Goal: Task Accomplishment & Management: Complete application form

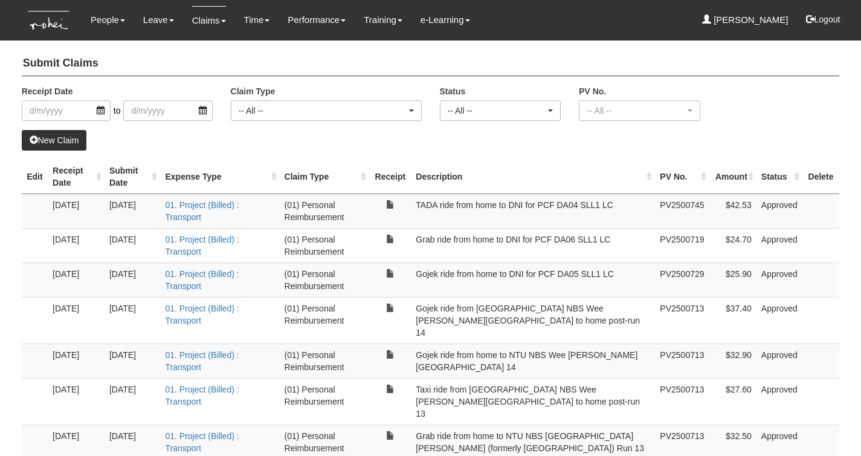
select select "50"
click at [57, 143] on link "New Claim" at bounding box center [54, 140] width 65 height 21
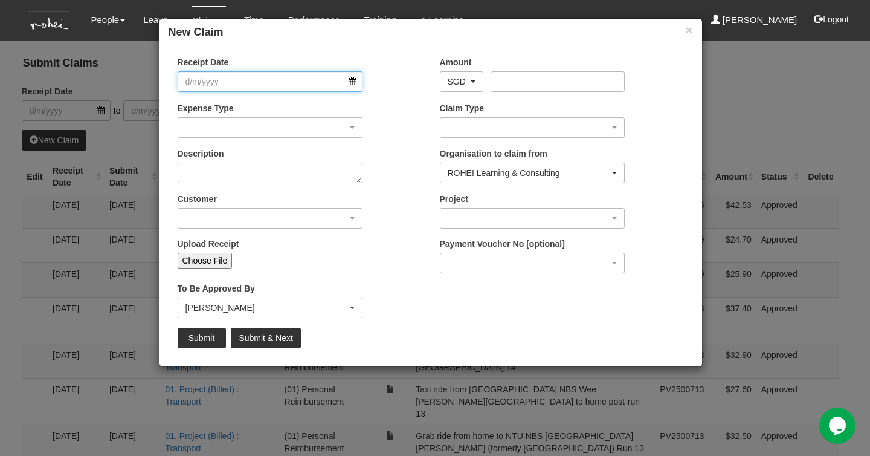
click at [352, 80] on input "Receipt Date" at bounding box center [271, 81] width 186 height 21
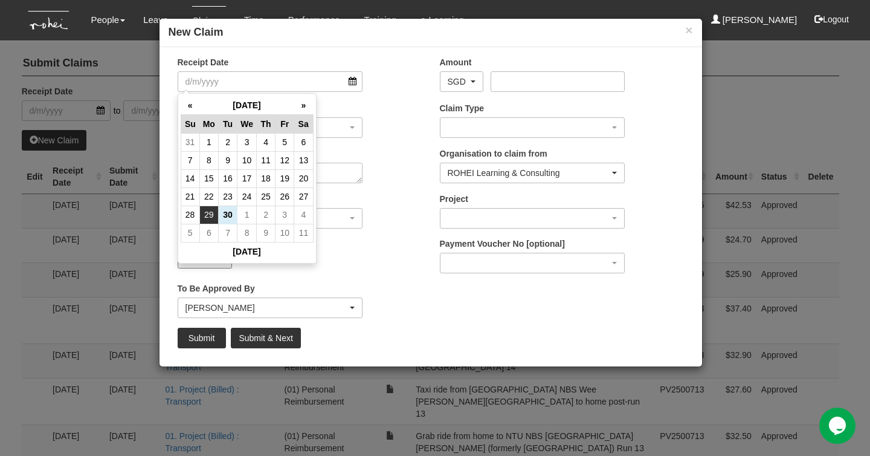
click at [212, 215] on td "29" at bounding box center [208, 215] width 19 height 18
type input "[DATE]"
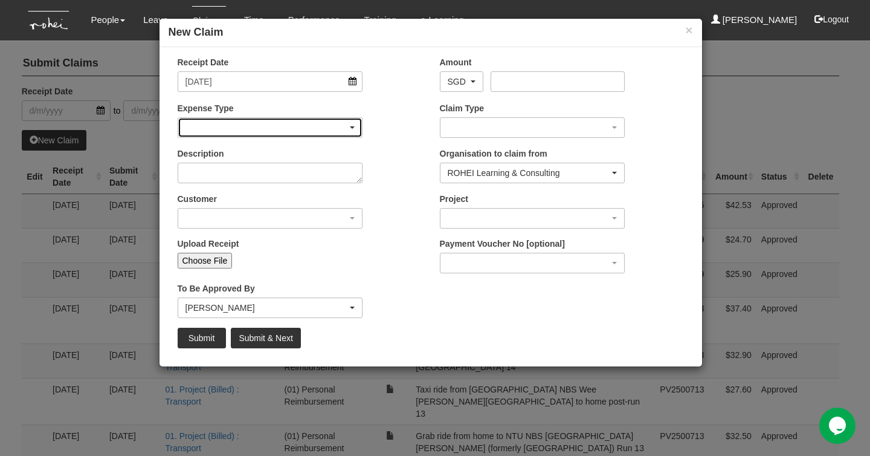
click at [290, 126] on div "button" at bounding box center [270, 127] width 184 height 19
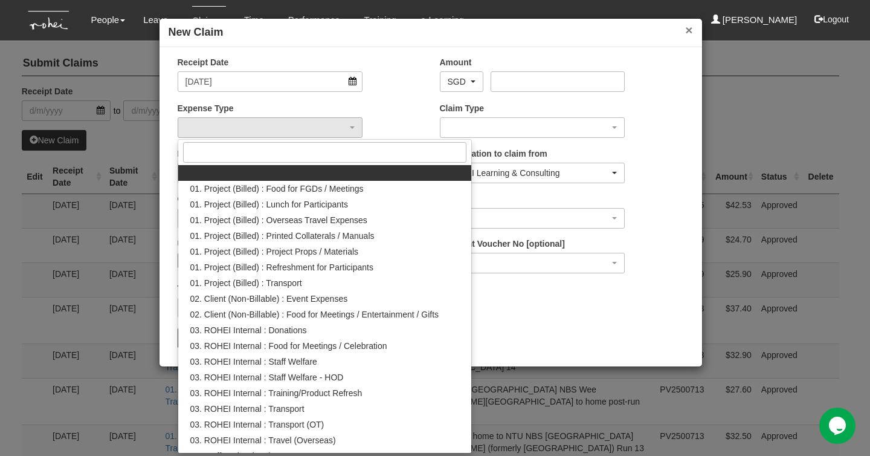
click at [690, 33] on button "×" at bounding box center [688, 30] width 7 height 13
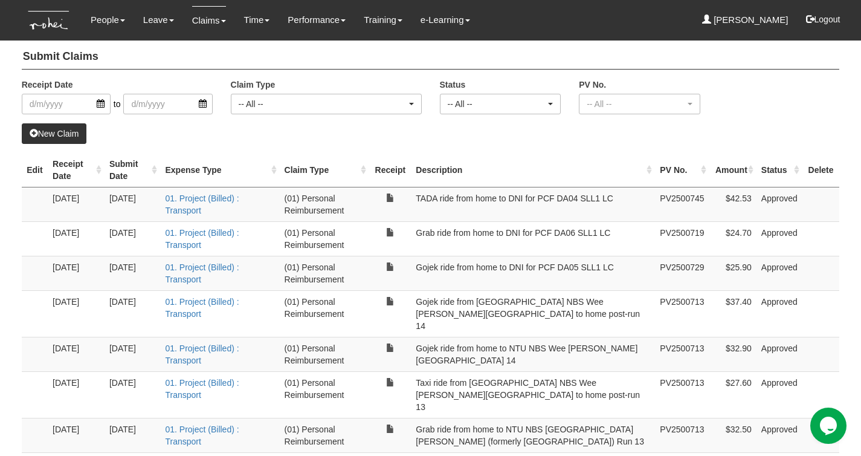
scroll to position [118, 0]
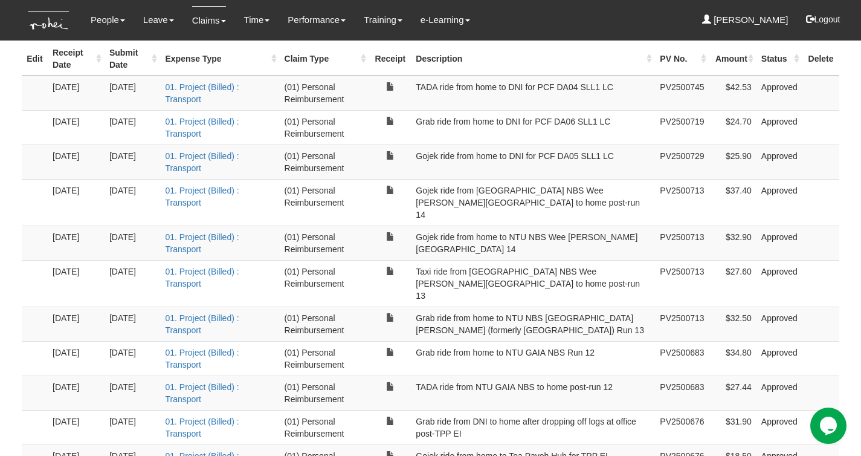
drag, startPoint x: 418, startPoint y: 223, endPoint x: 657, endPoint y: 224, distance: 238.8
click at [655, 225] on td "Gojek ride from home to NTU NBS Wee [PERSON_NAME][GEOGRAPHIC_DATA] 14" at bounding box center [533, 242] width 244 height 34
copy td "Gojek ride from home to NTU NBS Wee [PERSON_NAME][GEOGRAPHIC_DATA] 14"
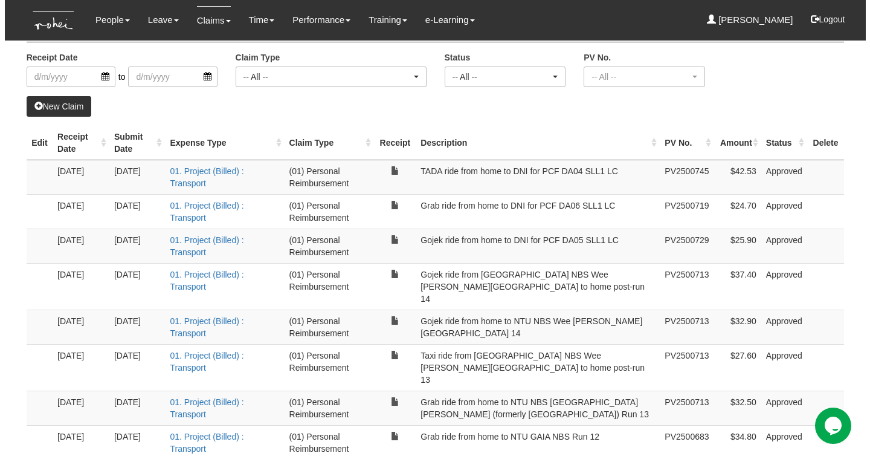
scroll to position [0, 0]
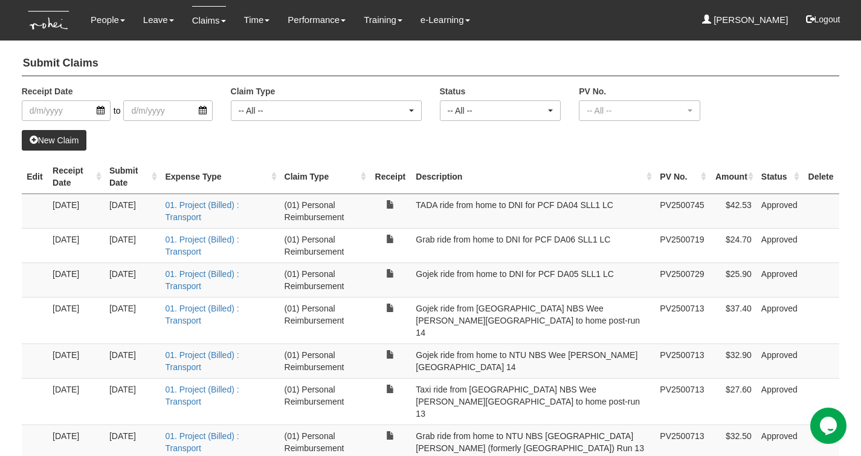
click at [70, 140] on link "New Claim" at bounding box center [54, 140] width 65 height 21
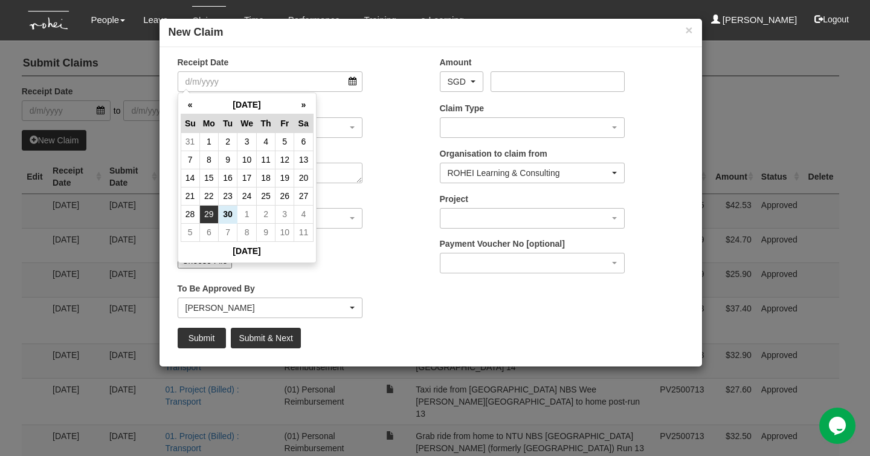
click at [213, 210] on td "29" at bounding box center [208, 214] width 19 height 18
type input "[DATE]"
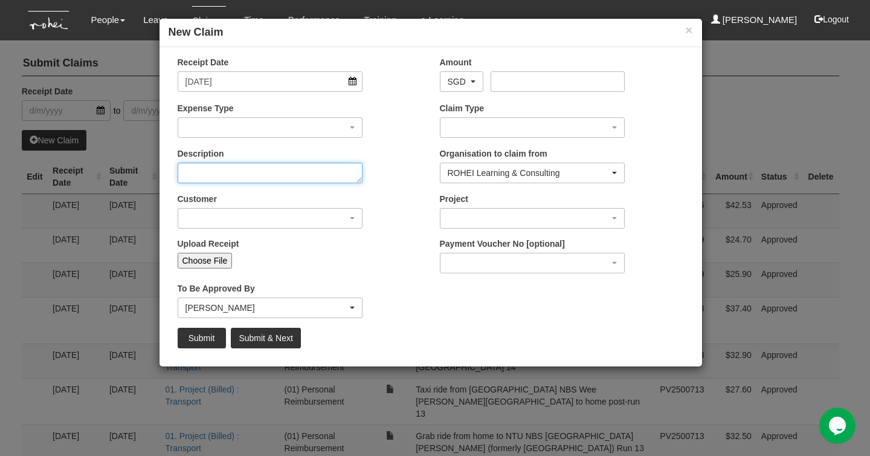
click at [225, 171] on textarea "Description" at bounding box center [271, 173] width 186 height 21
paste textarea "Gojek ride from home to NTU NBS Wee [PERSON_NAME][GEOGRAPHIC_DATA] 14"
click at [190, 166] on textarea "Gojek ride from home to NTU NBS Wee [PERSON_NAME][GEOGRAPHIC_DATA] 14" at bounding box center [271, 173] width 186 height 21
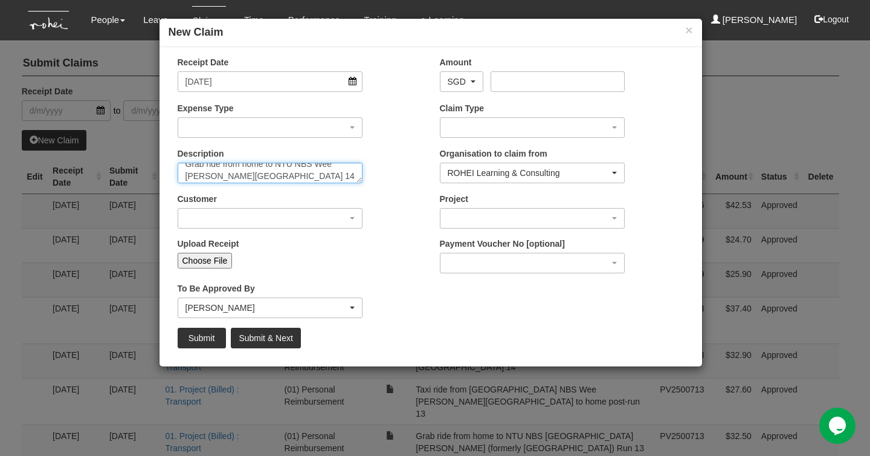
scroll to position [11, 0]
click at [258, 178] on textarea "Grab ride from home to NTU NBS Wee [PERSON_NAME][GEOGRAPHIC_DATA] 14" at bounding box center [271, 173] width 186 height 21
type textarea "Grab ride from home to NTU NBS Wee [PERSON_NAME][GEOGRAPHIC_DATA] 17"
click at [397, 192] on div at bounding box center [431, 192] width 525 height 1
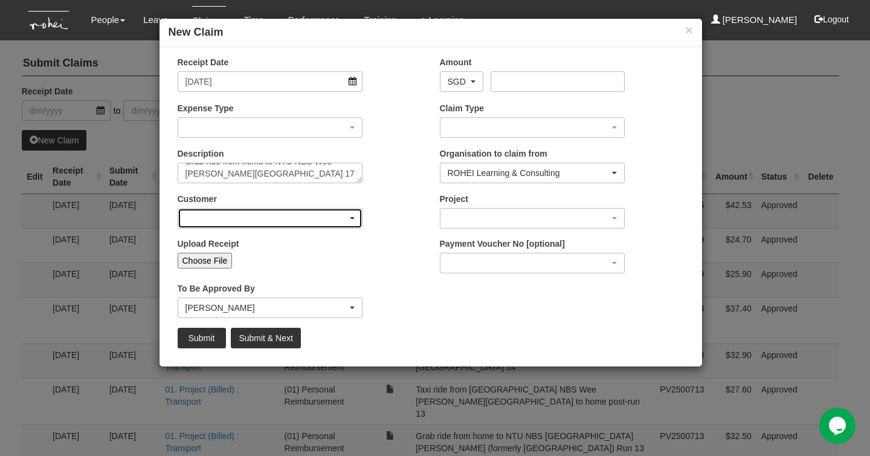
click at [307, 219] on div "button" at bounding box center [270, 218] width 184 height 19
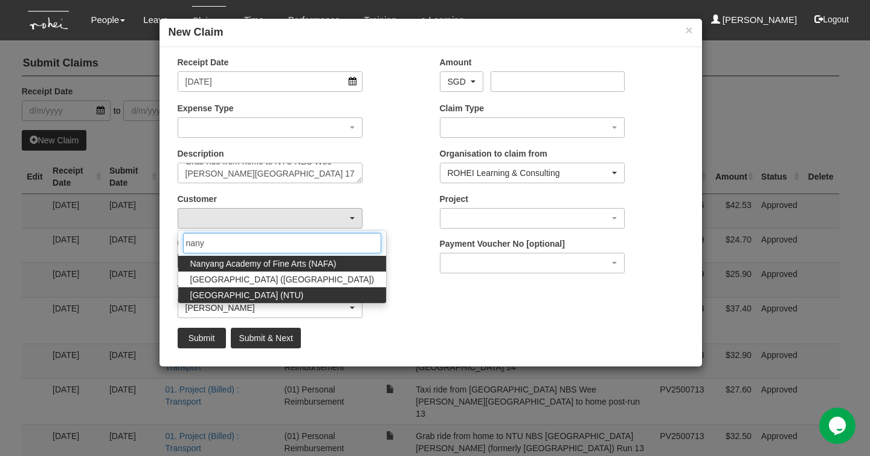
type input "nany"
click at [303, 293] on span "[GEOGRAPHIC_DATA] (NTU)" at bounding box center [247, 295] width 114 height 12
select select "59"
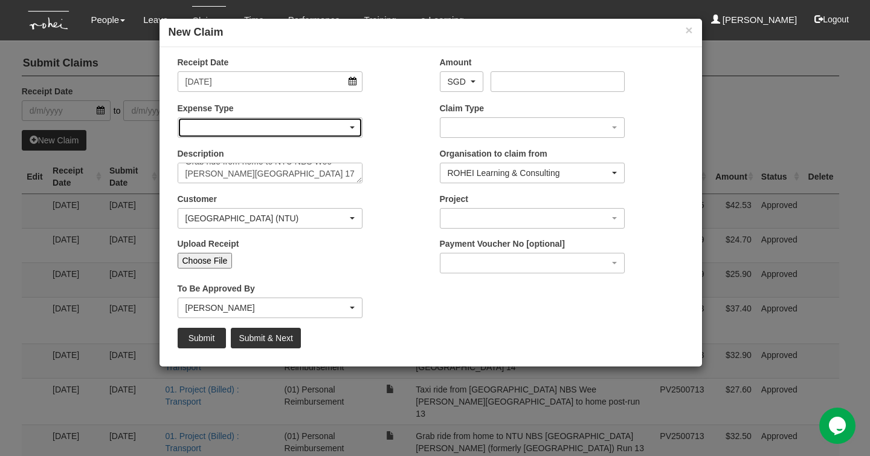
click at [314, 127] on div "button" at bounding box center [270, 127] width 184 height 19
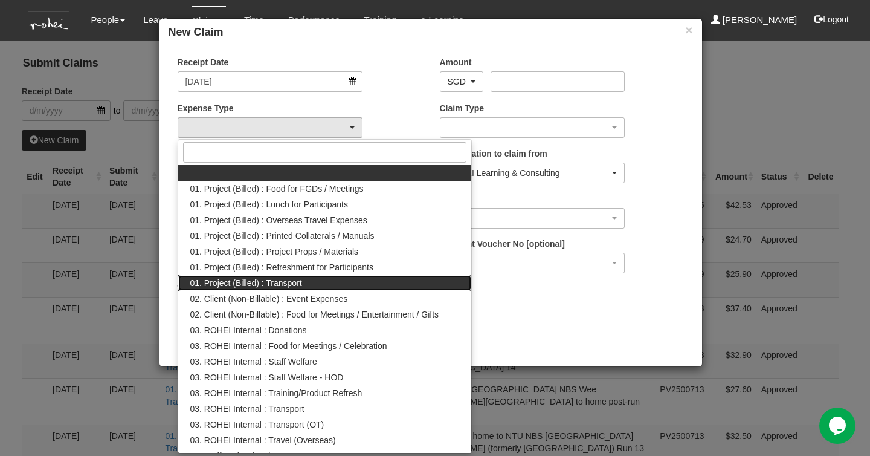
click at [318, 284] on link "01. Project (Billed) : Transport" at bounding box center [325, 283] width 294 height 16
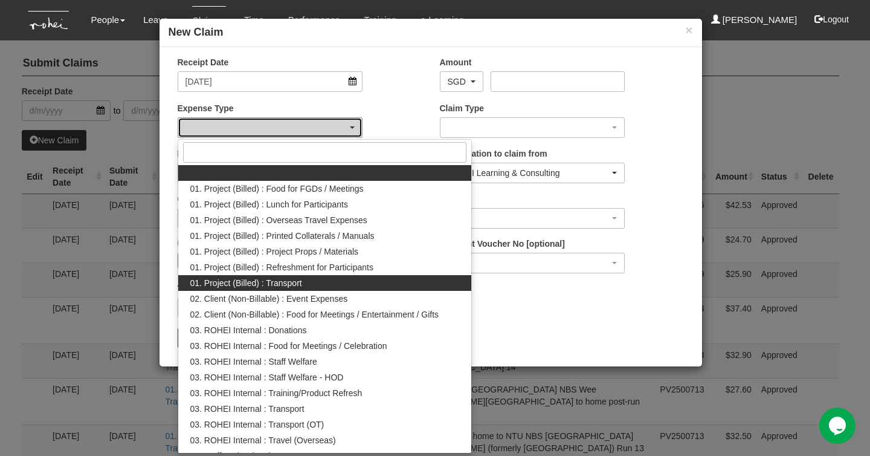
select select "135"
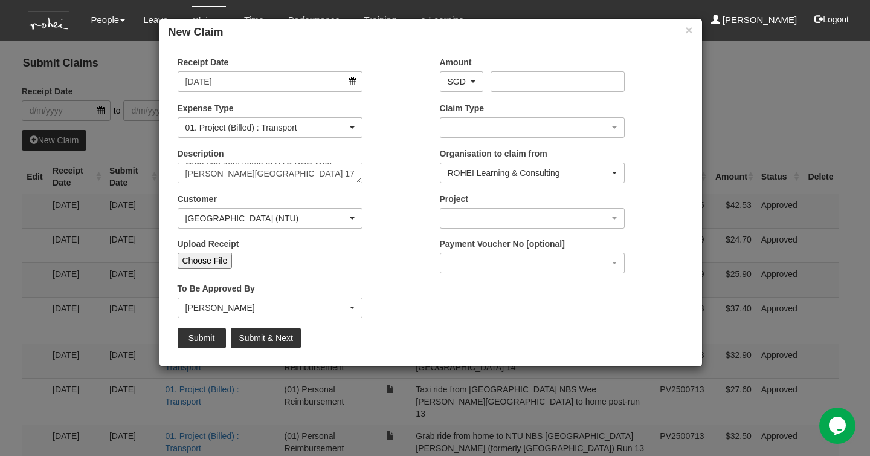
click at [385, 200] on div "Customer (N/A) _ROHEI Internal 3M ASIA PACIFIC PRIVATE LTD [DOMAIN_NAME] AbbVie…" at bounding box center [300, 215] width 262 height 45
click at [207, 250] on div "Upload Receipt Choose File" at bounding box center [271, 253] width 204 height 31
click at [206, 260] on input "Choose File" at bounding box center [205, 261] width 55 height 16
type input "C:\fakepath\Grab home to NTU 29092025.pdf"
type input "Choose Another File"
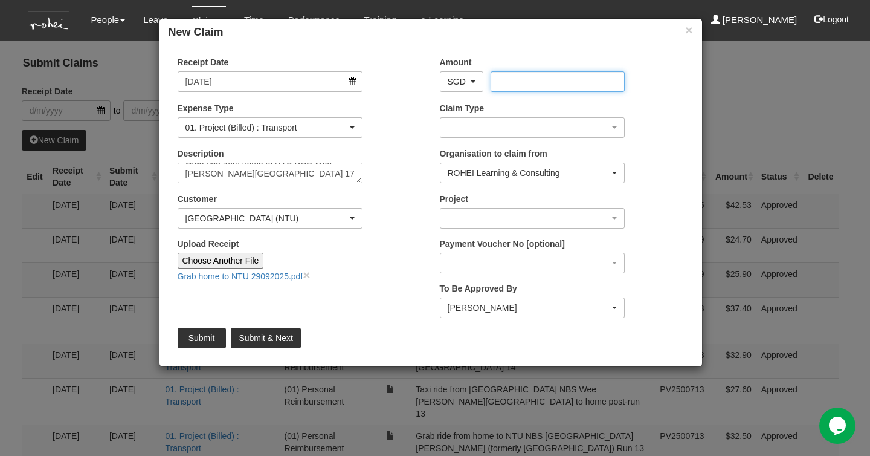
click at [520, 80] on input "Amount" at bounding box center [558, 81] width 134 height 21
type input "29.50"
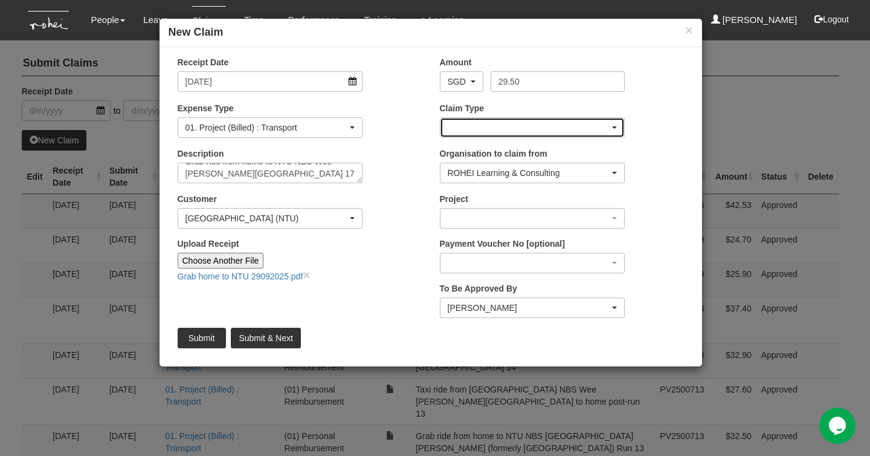
click at [531, 118] on div "button" at bounding box center [533, 127] width 184 height 19
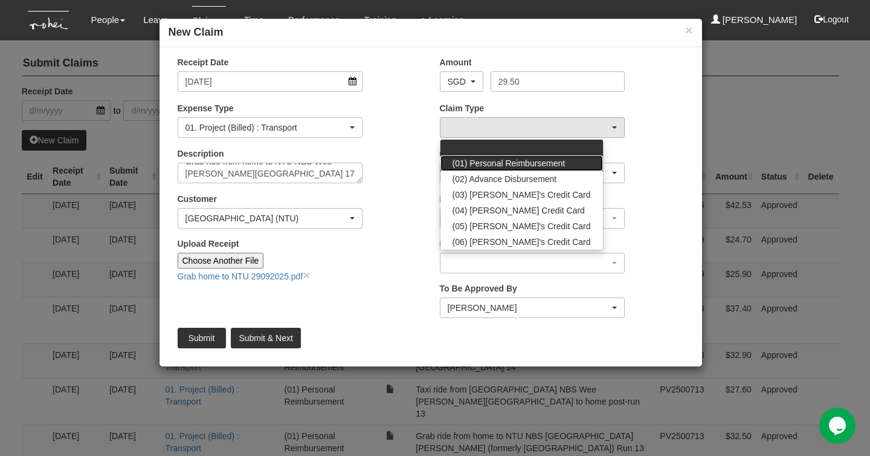
click at [523, 157] on link "(01) Personal Reimbursement" at bounding box center [522, 163] width 163 height 16
select select "14"
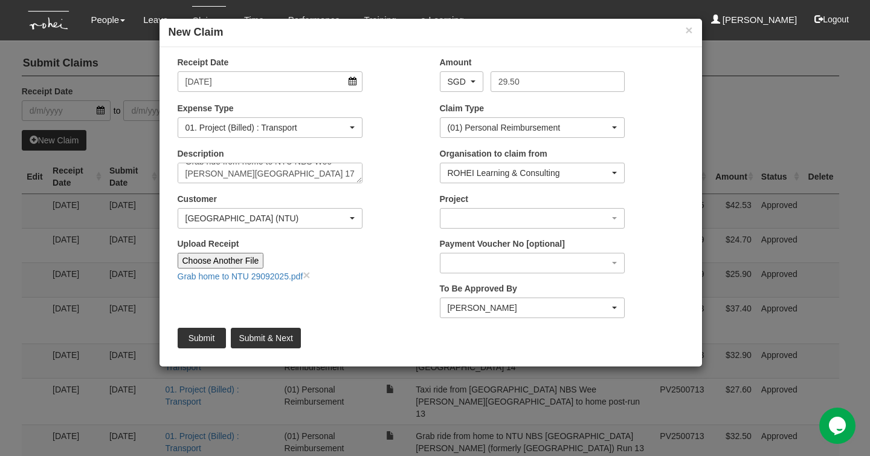
click at [662, 147] on div "Organisation to claim from ROHEI Learning & Consulting ROHEI Learning & Consult…" at bounding box center [562, 169] width 262 height 45
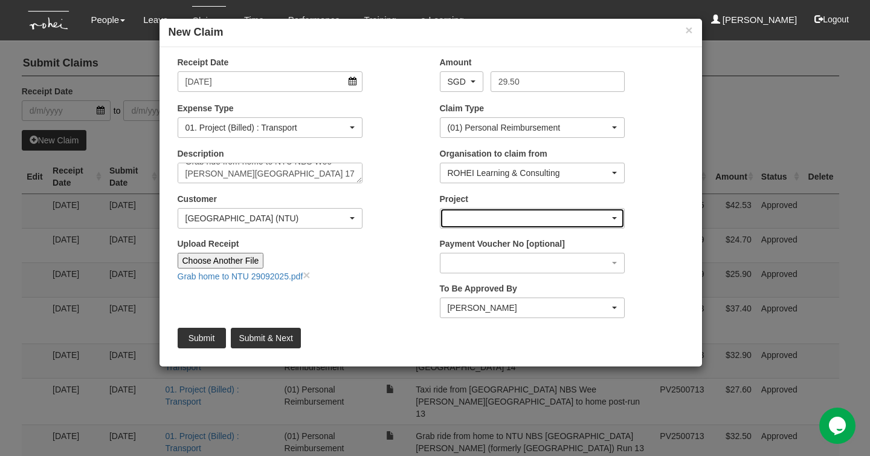
click at [573, 217] on div "button" at bounding box center [533, 218] width 184 height 19
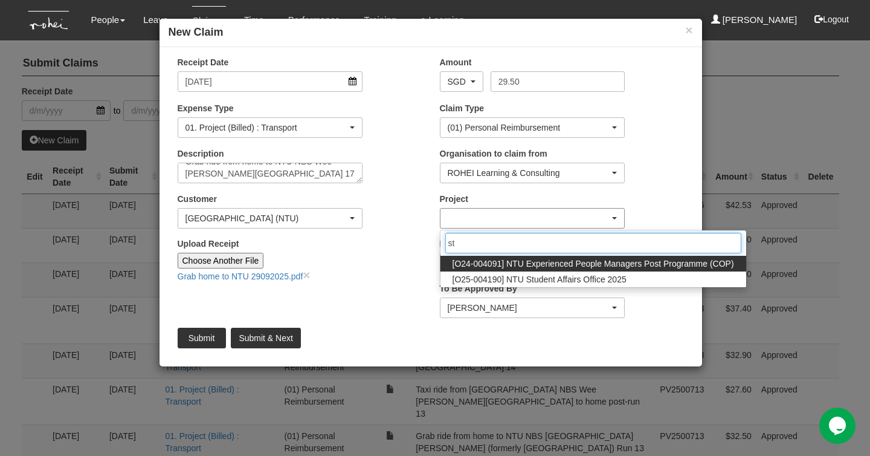
type input "s"
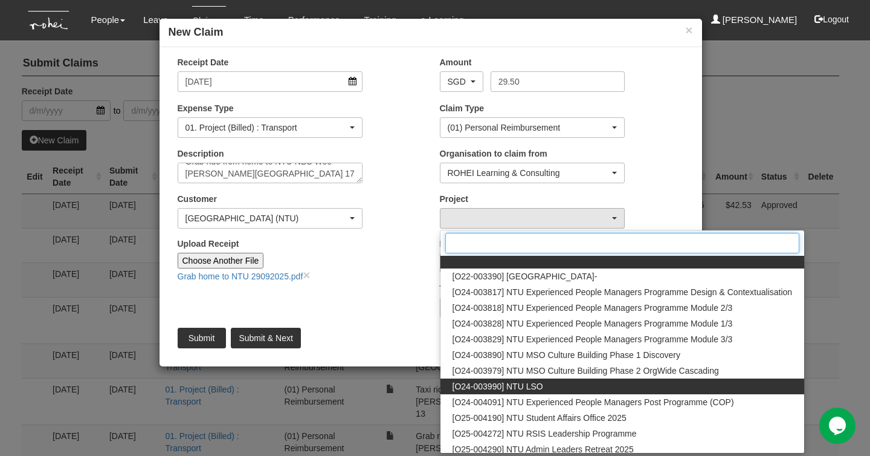
scroll to position [0, 0]
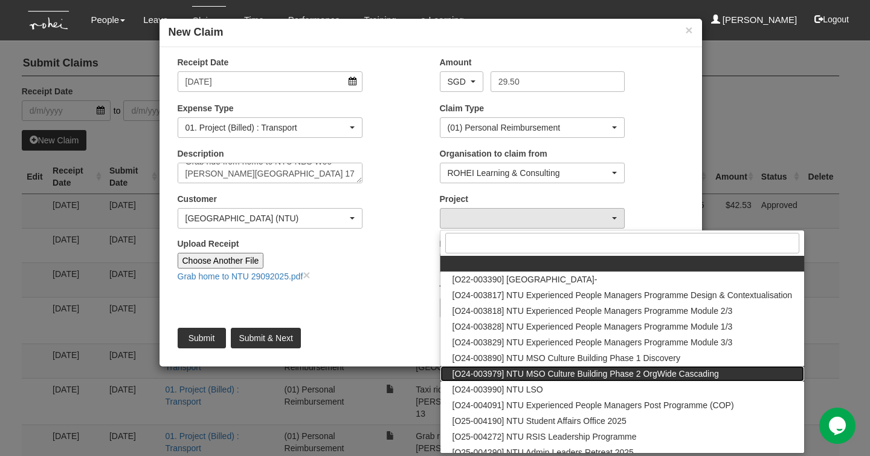
click at [705, 378] on span "[O24-003979] NTU MSO Culture Building Phase 2 OrgWide Cascading" at bounding box center [586, 374] width 267 height 12
select select "2613"
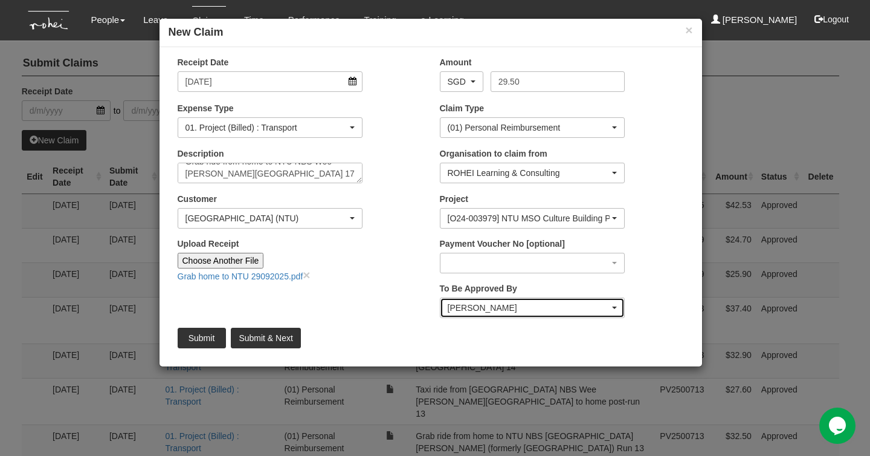
click at [520, 306] on div "[PERSON_NAME]" at bounding box center [529, 308] width 163 height 12
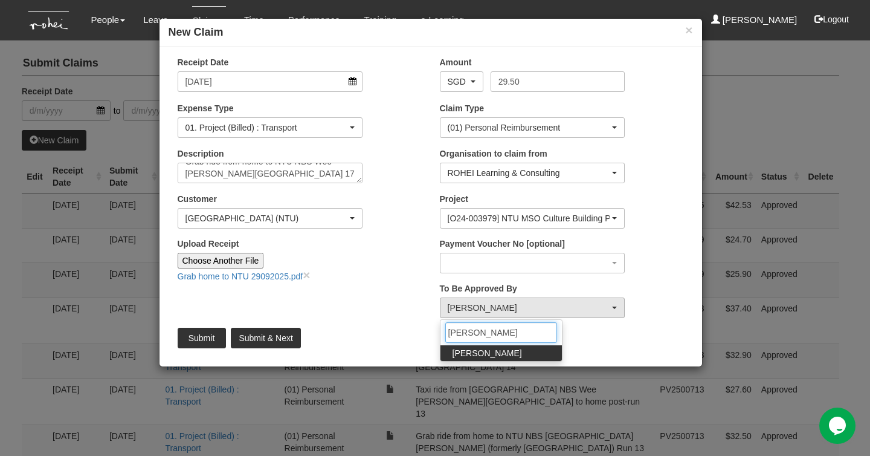
type input "[PERSON_NAME]"
click at [459, 355] on span "[PERSON_NAME]" at bounding box center [488, 353] width 70 height 12
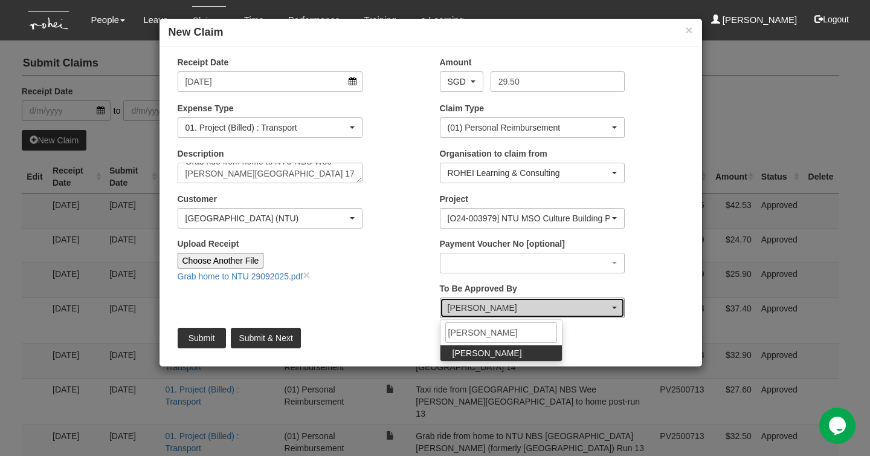
select select "bab5243c-beed-41fc-b362-49a7e6e66dc1"
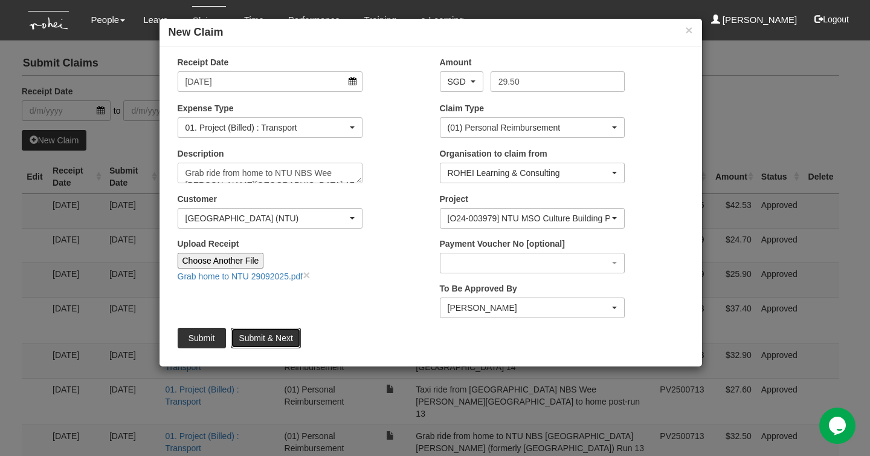
click at [256, 331] on input "Submit & Next" at bounding box center [266, 338] width 70 height 21
type input "Choose File"
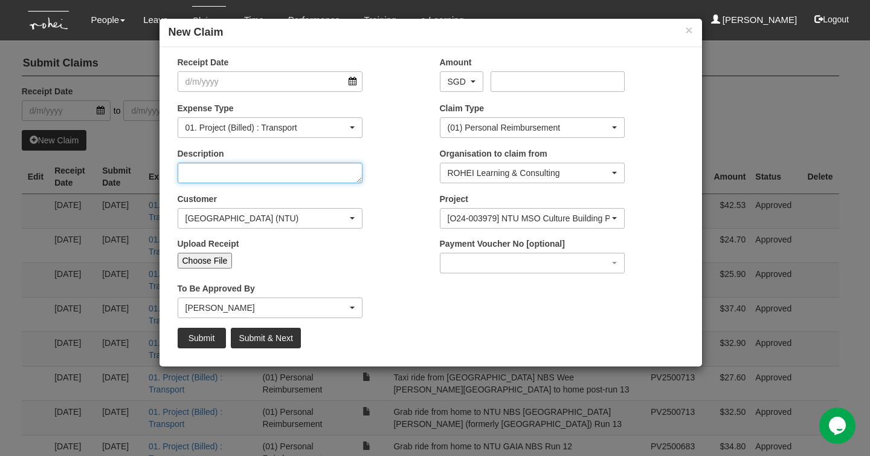
click at [265, 177] on textarea "Description" at bounding box center [271, 173] width 186 height 21
paste textarea "Gojek ride from home to NTU NBS Wee [PERSON_NAME][GEOGRAPHIC_DATA] 14"
type textarea "Gojek ride from home to NTU NBS Wee [PERSON_NAME][GEOGRAPHIC_DATA] 14"
click at [196, 169] on textarea "Gojek ride from home to NTU NBS Wee [PERSON_NAME][GEOGRAPHIC_DATA] 14" at bounding box center [271, 173] width 186 height 21
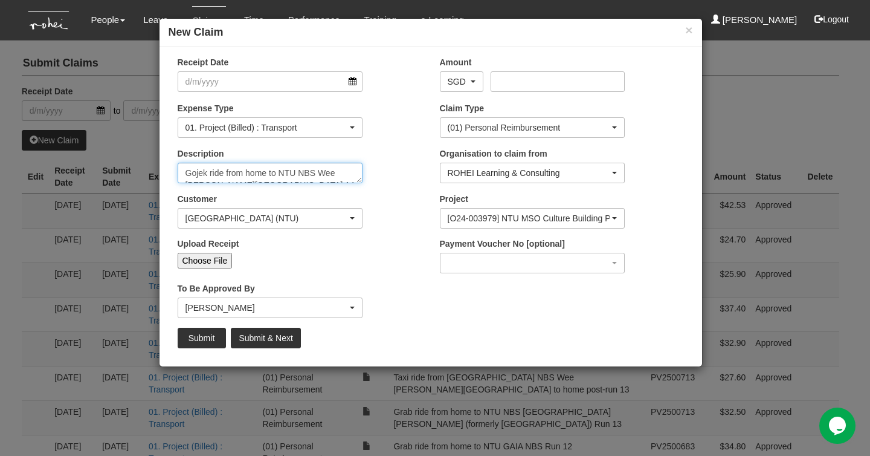
select select "50"
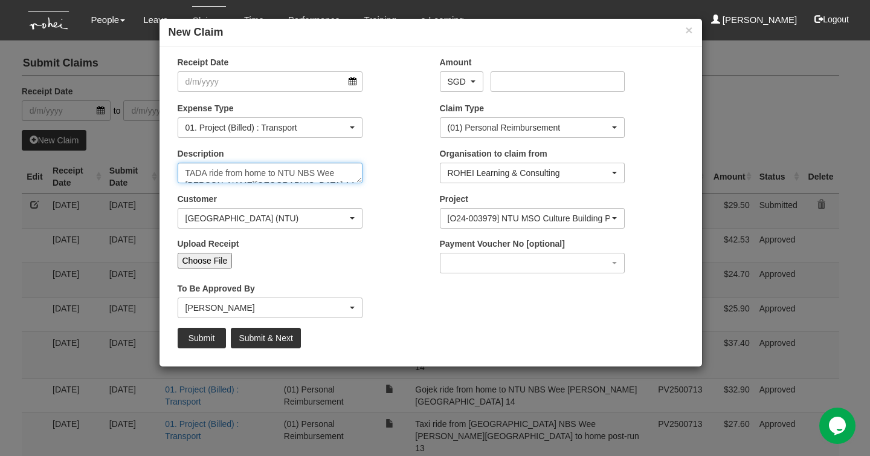
drag, startPoint x: 276, startPoint y: 173, endPoint x: 249, endPoint y: 173, distance: 27.2
click at [249, 173] on textarea "TADA ride from home to NTU NBS Wee [PERSON_NAME][GEOGRAPHIC_DATA] 14" at bounding box center [271, 173] width 186 height 21
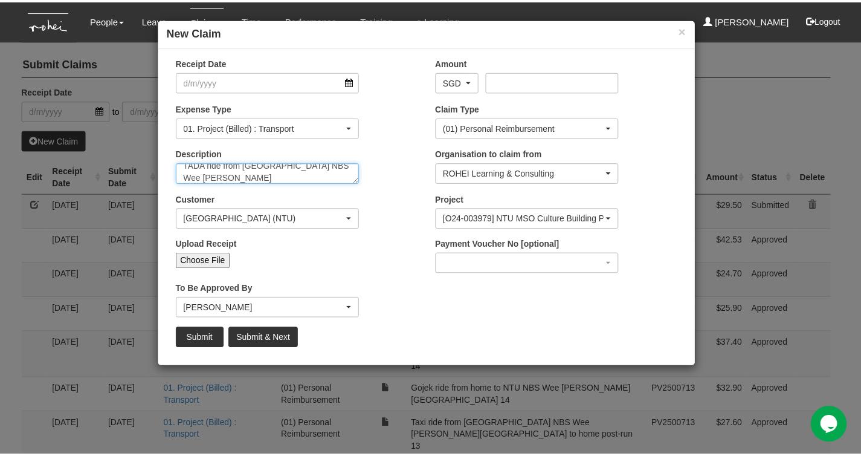
scroll to position [11, 0]
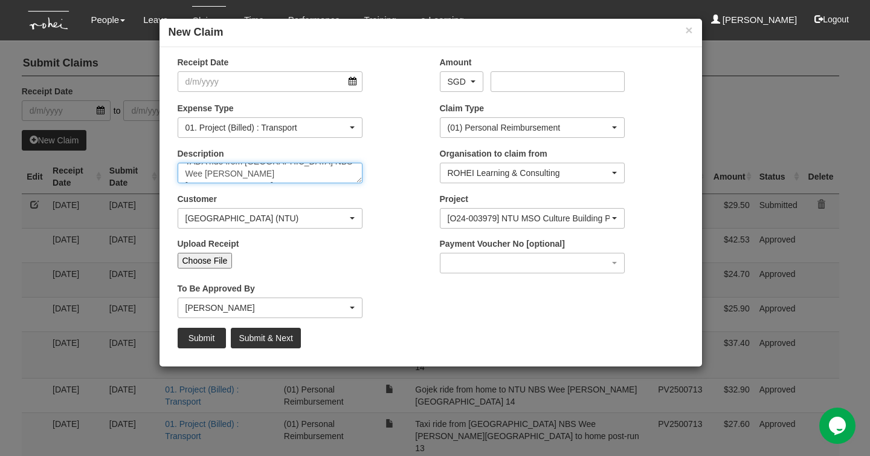
click at [203, 173] on textarea "TADA ride from [GEOGRAPHIC_DATA] NBS Wee [PERSON_NAME][GEOGRAPHIC_DATA] 14" at bounding box center [271, 173] width 186 height 21
type textarea "TADA ride from [GEOGRAPHIC_DATA] NBS Wee [PERSON_NAME][GEOGRAPHIC_DATA] to home…"
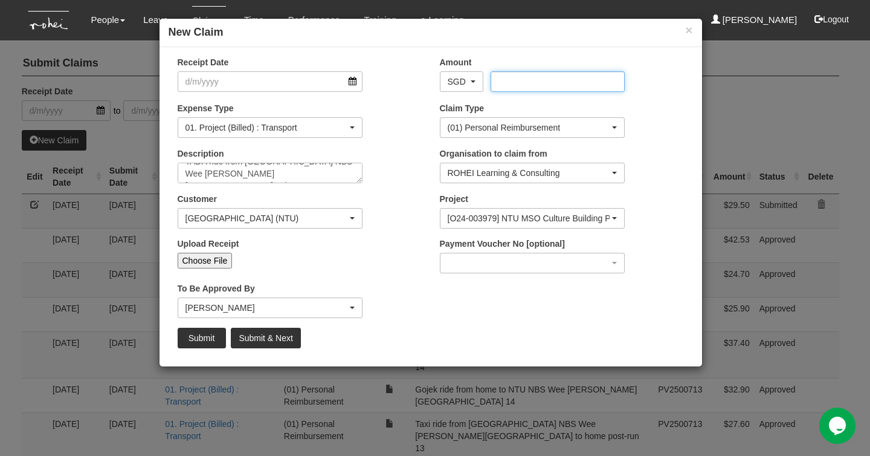
click at [503, 82] on input "Amount" at bounding box center [558, 81] width 134 height 21
type input "30.40"
click at [213, 259] on input "Choose File" at bounding box center [205, 261] width 55 height 16
type input "C:\fakepath\TADA NTU to home 29092025.pdf"
type input "Choose Another File"
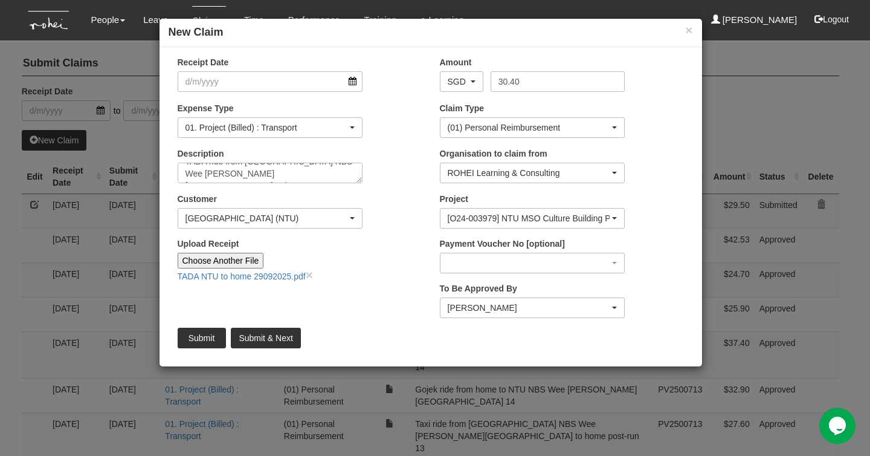
click at [675, 200] on div "Project [O22-003390] [GEOGRAPHIC_DATA]- [O24-003817] NTU Experienced People Man…" at bounding box center [562, 215] width 262 height 45
click at [201, 334] on input "Submit" at bounding box center [202, 338] width 48 height 21
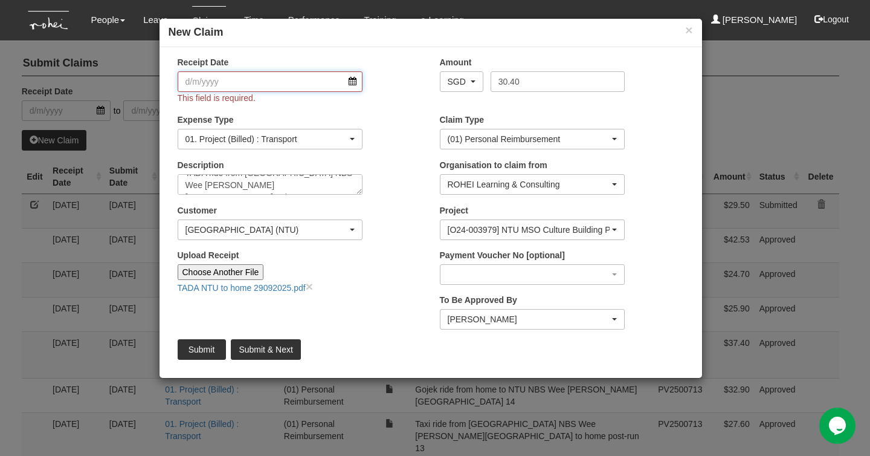
click at [236, 78] on input "Receipt Date" at bounding box center [271, 81] width 186 height 21
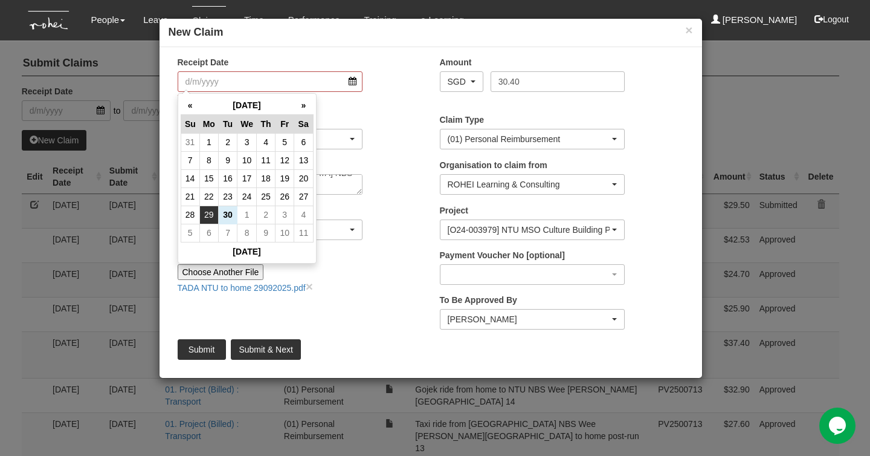
click at [210, 216] on td "29" at bounding box center [208, 215] width 19 height 18
type input "[DATE]"
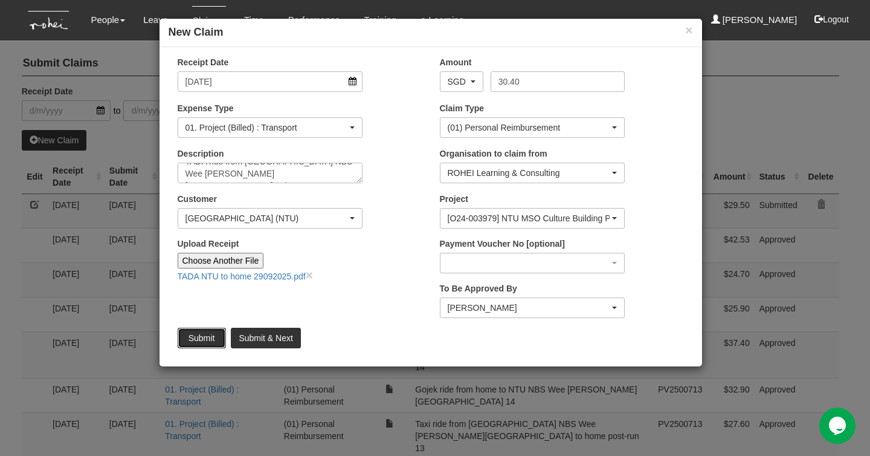
click at [215, 330] on input "Submit" at bounding box center [202, 338] width 48 height 21
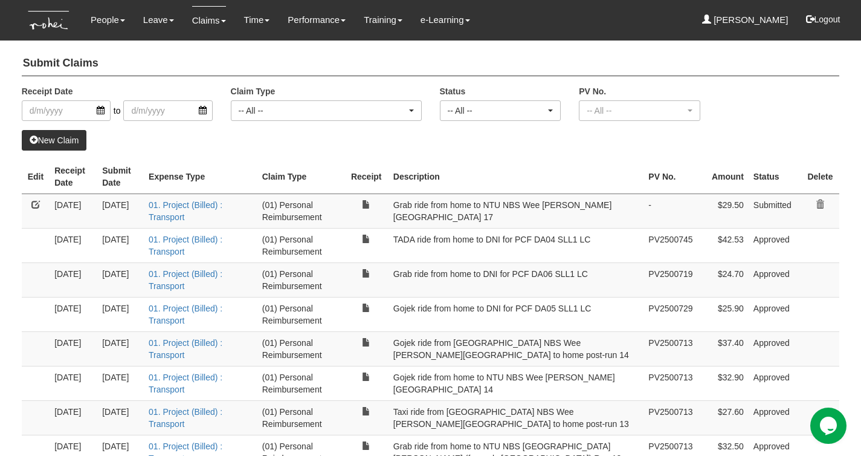
select select "50"
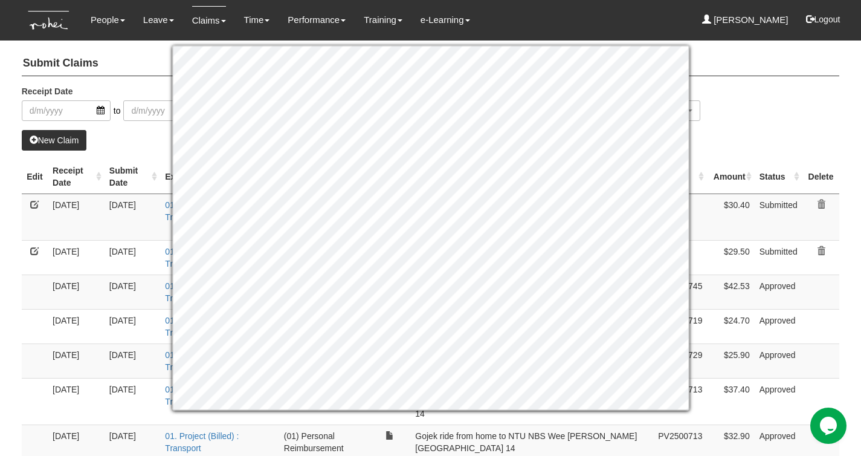
click at [747, 86] on div "Receipt Date to Claim Type -- All -- (01) Personal Reimbursement (02) Advance D…" at bounding box center [431, 107] width 837 height 45
click at [727, 126] on div "Receipt Date to Claim Type -- All -- (01) Personal Reimbursement (02) Advance D…" at bounding box center [431, 107] width 837 height 45
